Goal: Task Accomplishment & Management: Complete application form

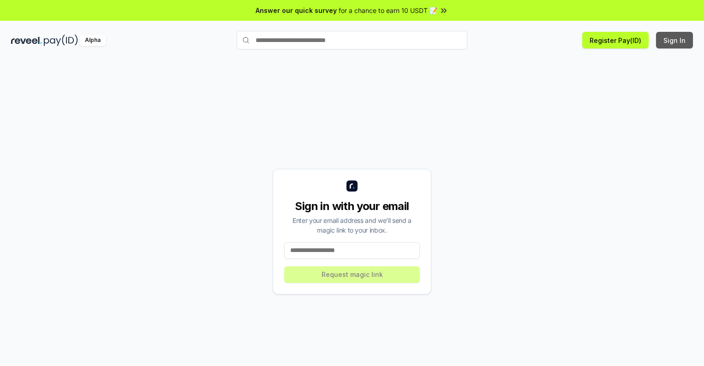
click at [675, 40] on button "Sign In" at bounding box center [674, 40] width 37 height 17
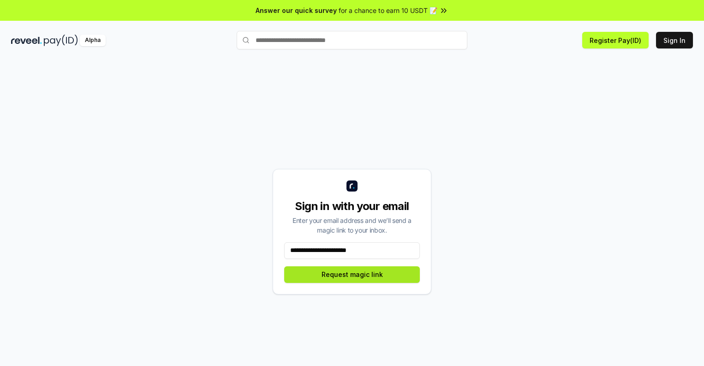
type input "**********"
click at [352, 274] on button "Request magic link" at bounding box center [352, 274] width 136 height 17
